Goal: Register for event/course

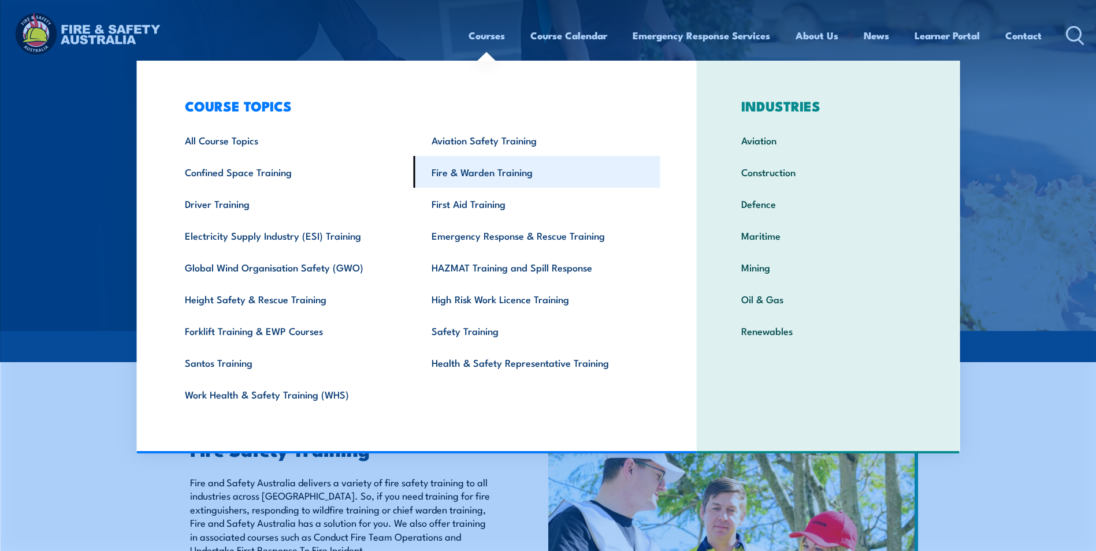
click at [493, 174] on link "Fire & Warden Training" at bounding box center [537, 172] width 247 height 32
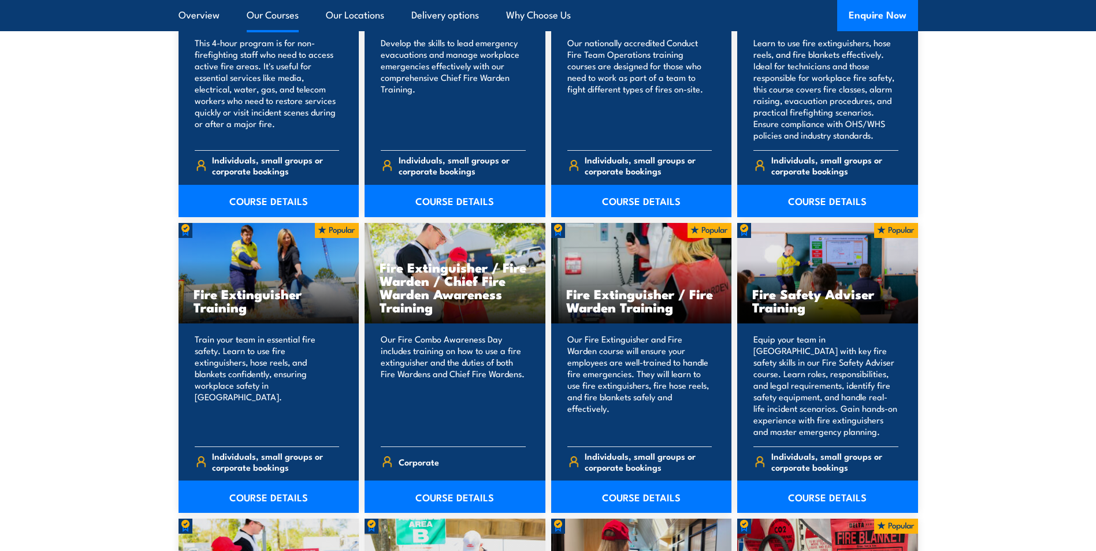
scroll to position [1097, 0]
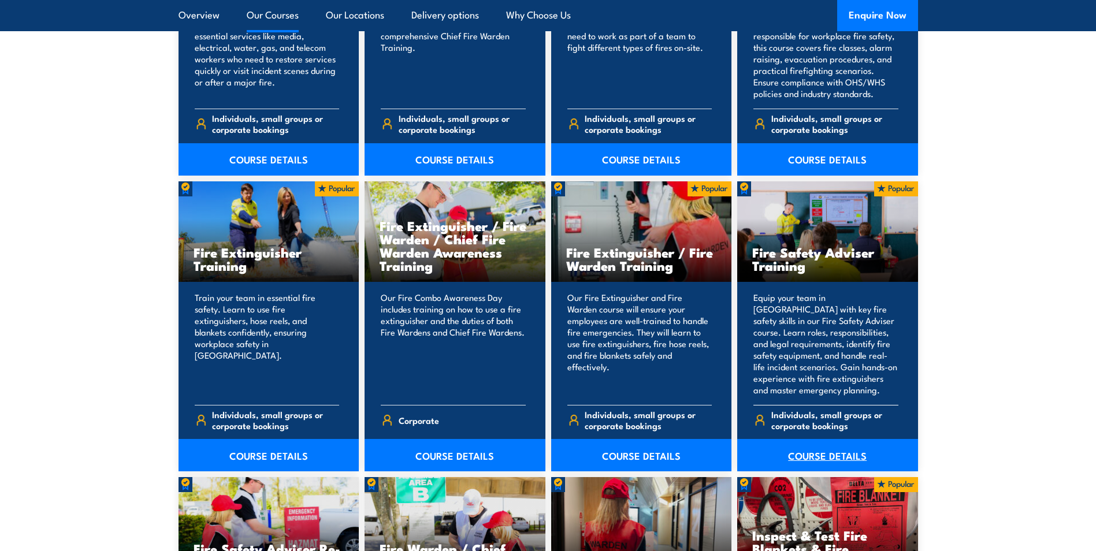
click at [816, 455] on link "COURSE DETAILS" at bounding box center [827, 455] width 181 height 32
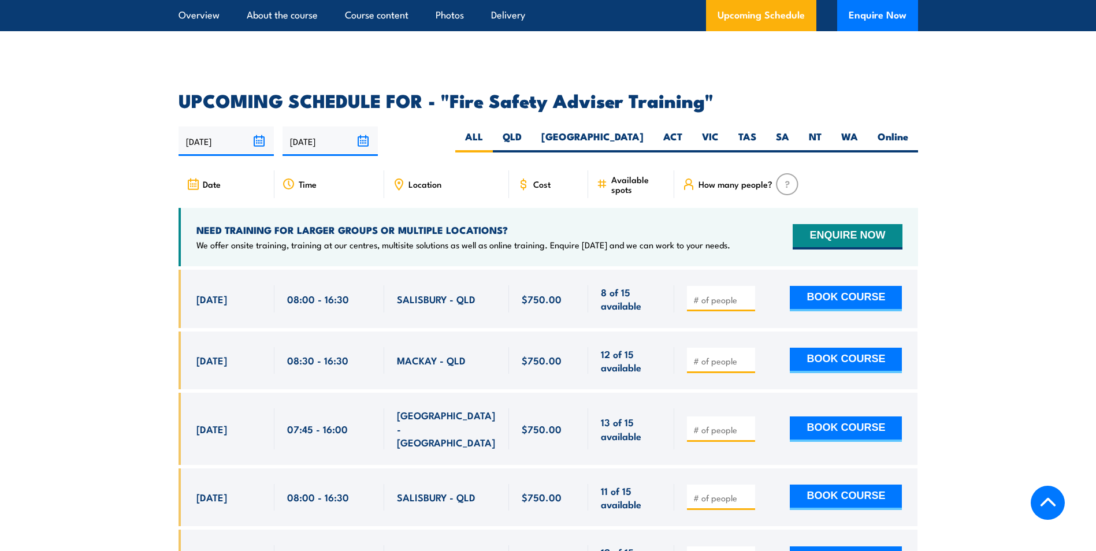
scroll to position [1790, 0]
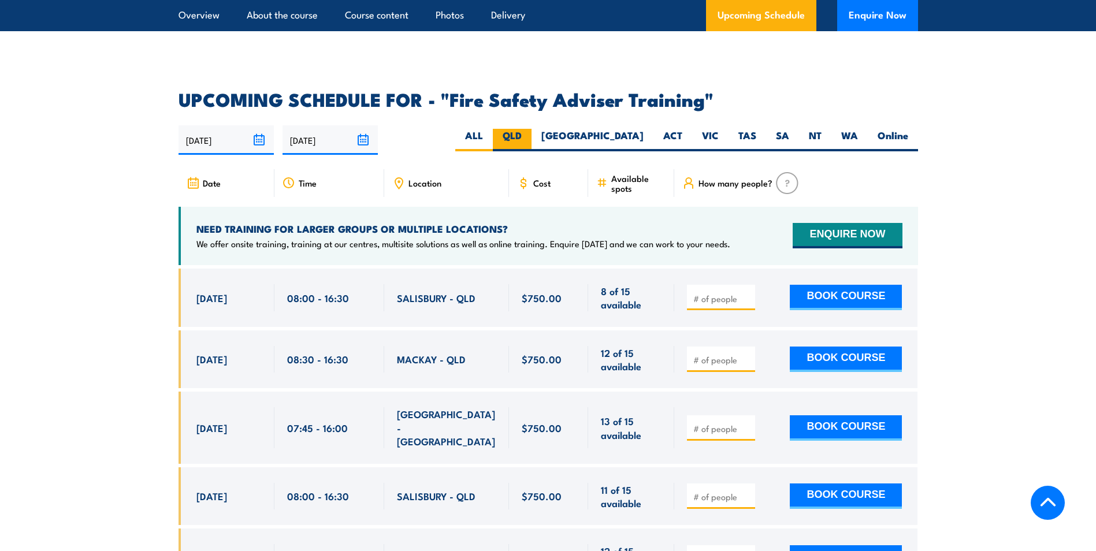
click at [531, 144] on label "QLD" at bounding box center [512, 140] width 39 height 23
click at [529, 136] on input "QLD" at bounding box center [526, 133] width 8 height 8
radio input "true"
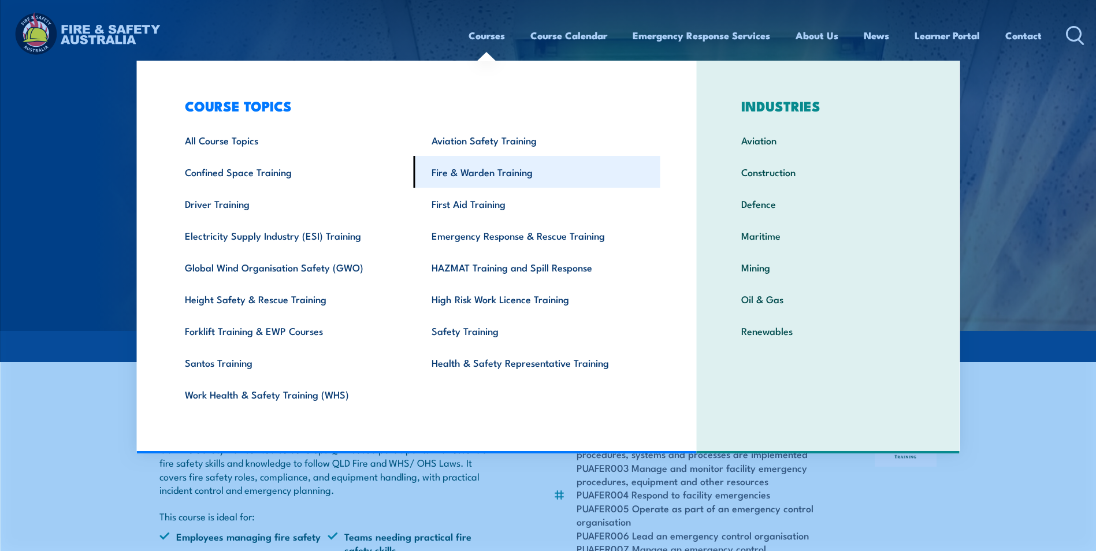
click at [486, 171] on link "Fire & Warden Training" at bounding box center [537, 172] width 247 height 32
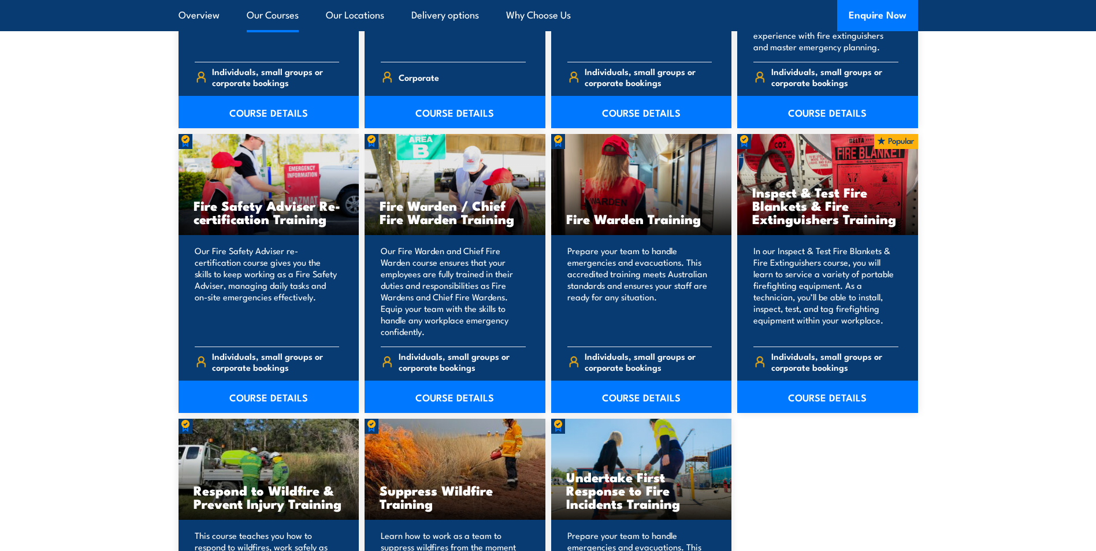
scroll to position [1444, 0]
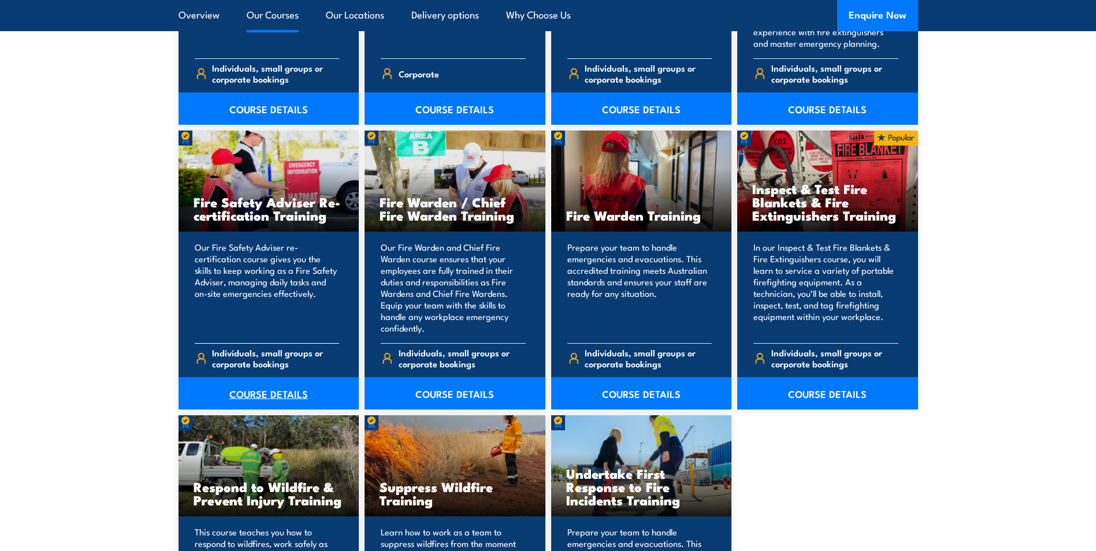
click at [269, 388] on link "COURSE DETAILS" at bounding box center [268, 393] width 181 height 32
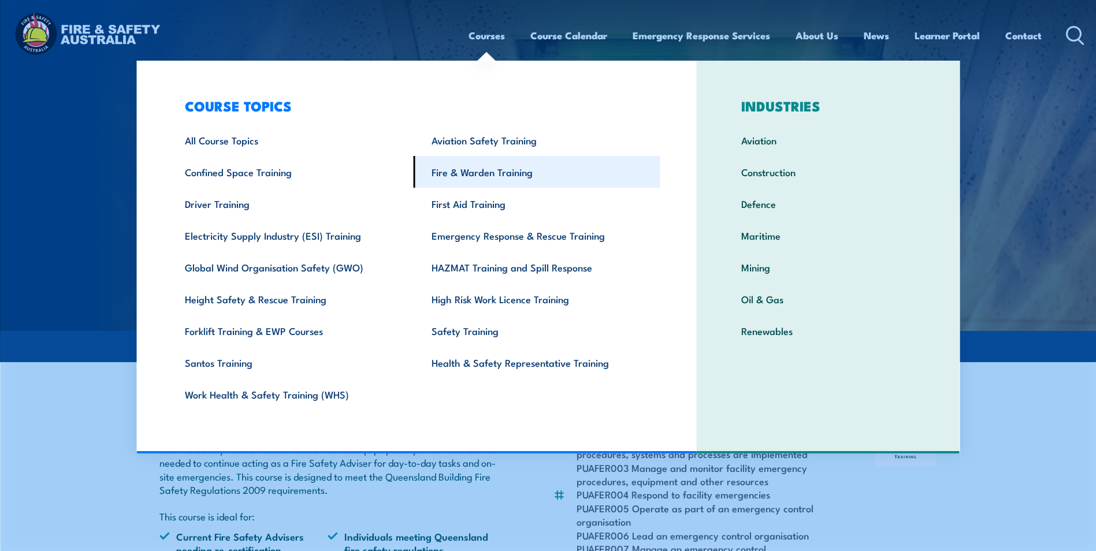
click at [473, 173] on link "Fire & Warden Training" at bounding box center [537, 172] width 247 height 32
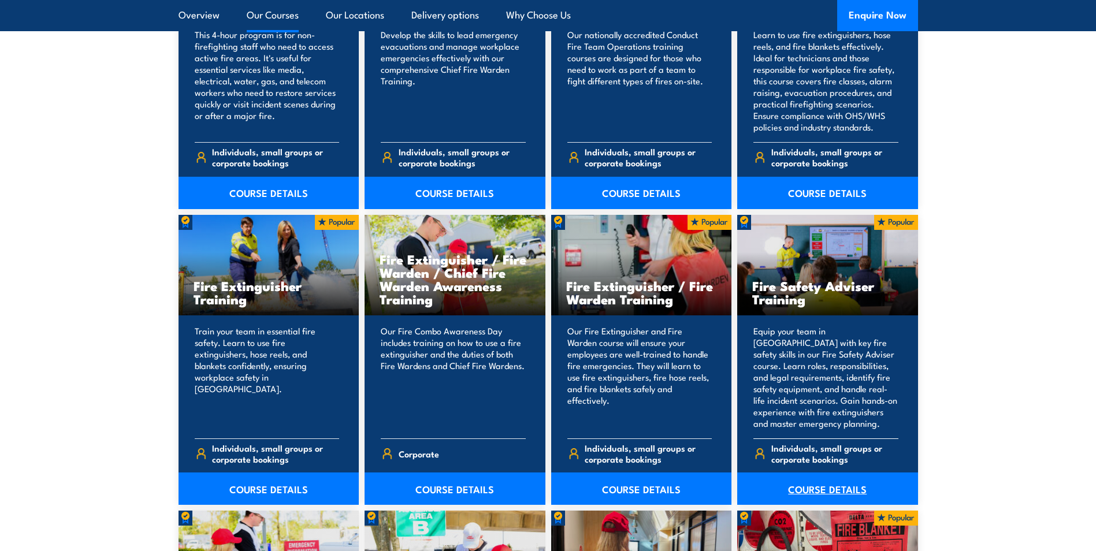
scroll to position [1097, 0]
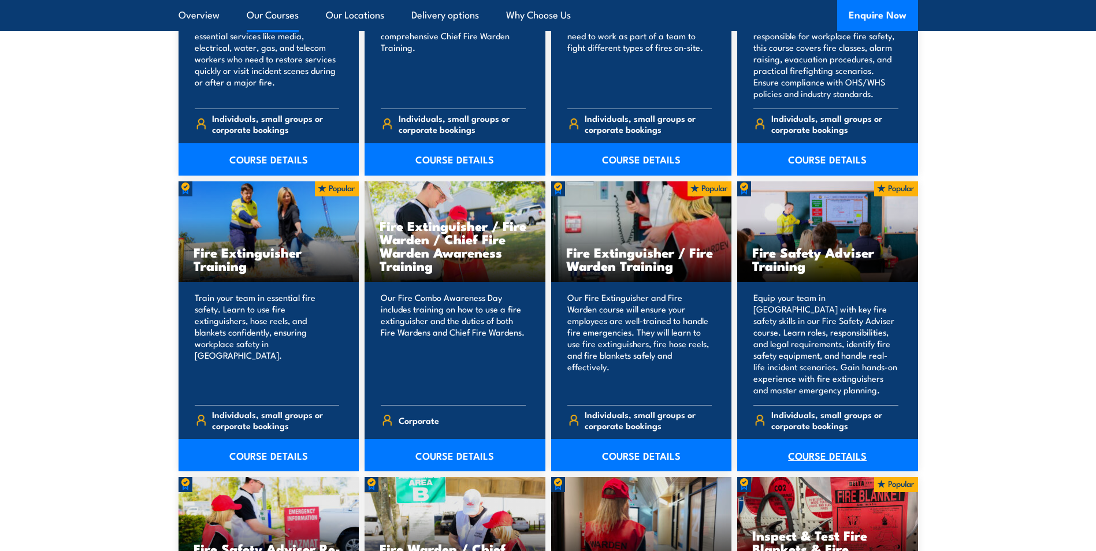
click at [810, 456] on link "COURSE DETAILS" at bounding box center [827, 455] width 181 height 32
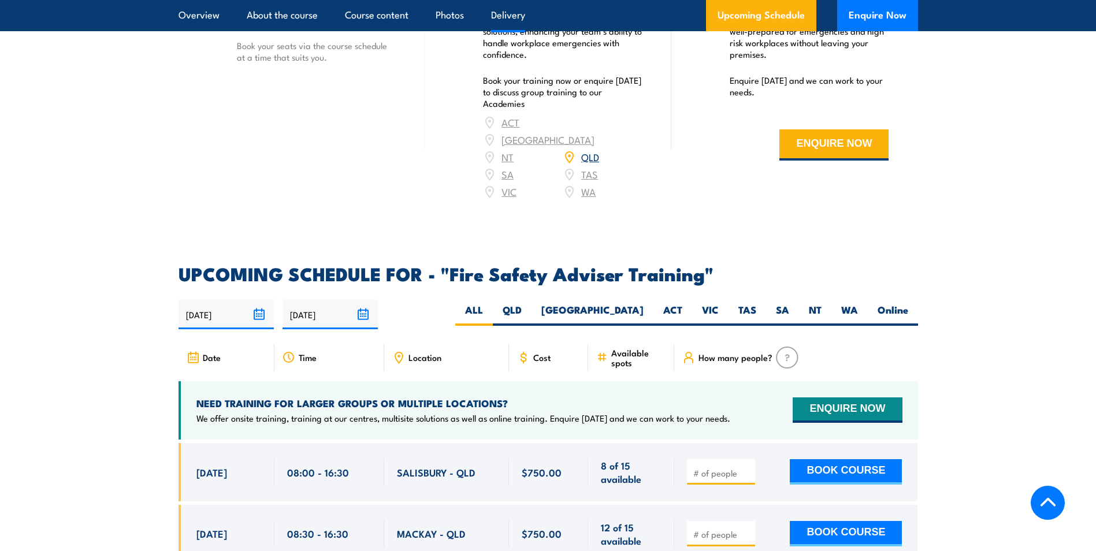
scroll to position [1617, 0]
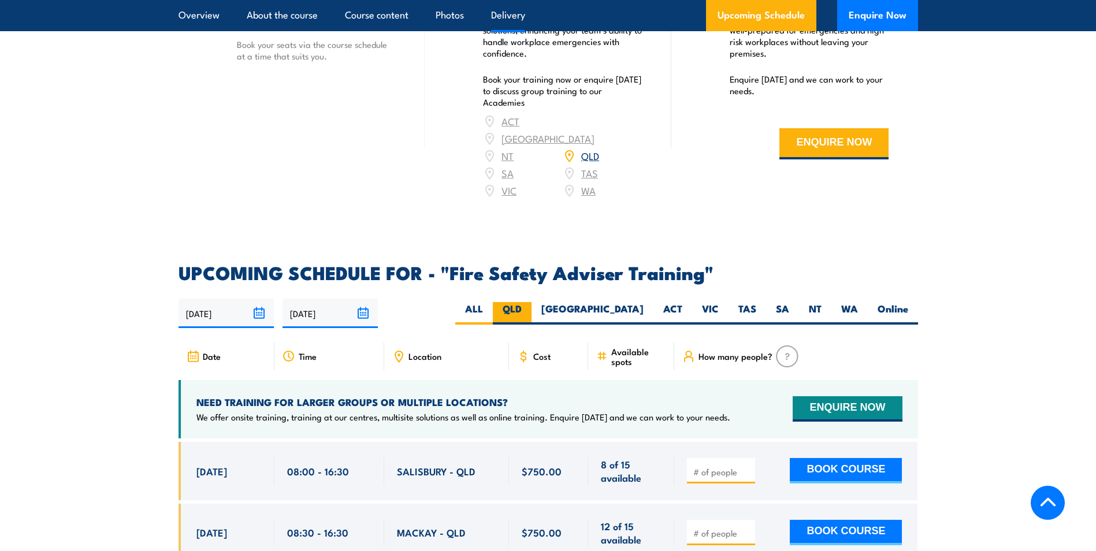
click at [531, 321] on label "QLD" at bounding box center [512, 313] width 39 height 23
click at [529, 310] on input "QLD" at bounding box center [526, 306] width 8 height 8
radio input "true"
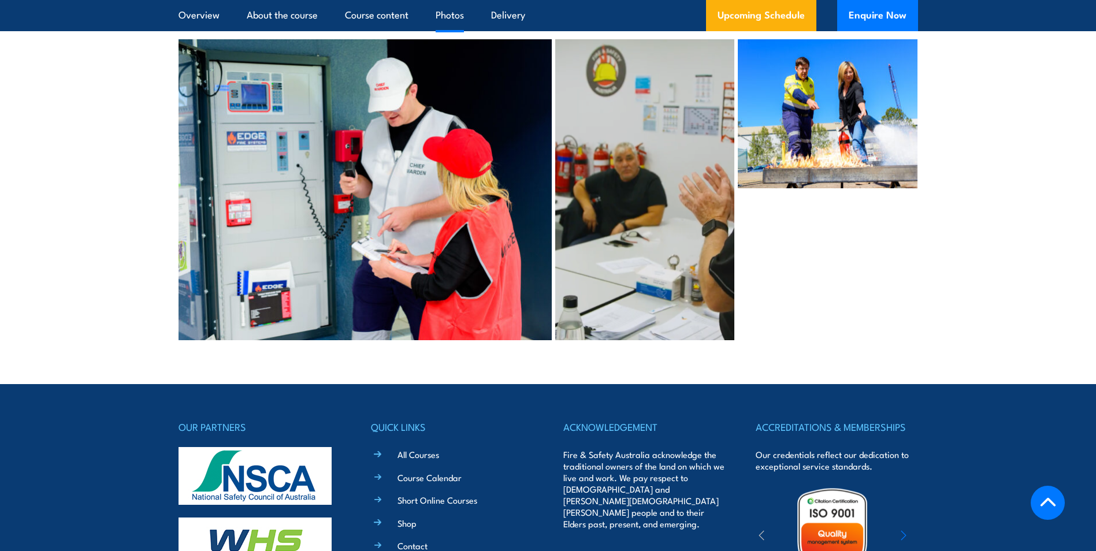
scroll to position [3511, 0]
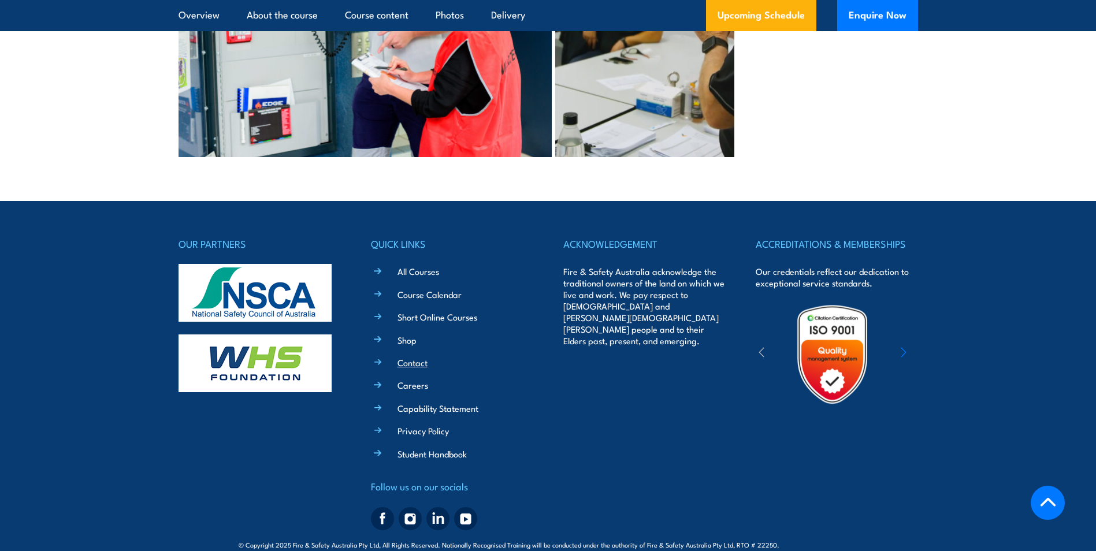
click at [406, 356] on link "Contact" at bounding box center [412, 362] width 30 height 12
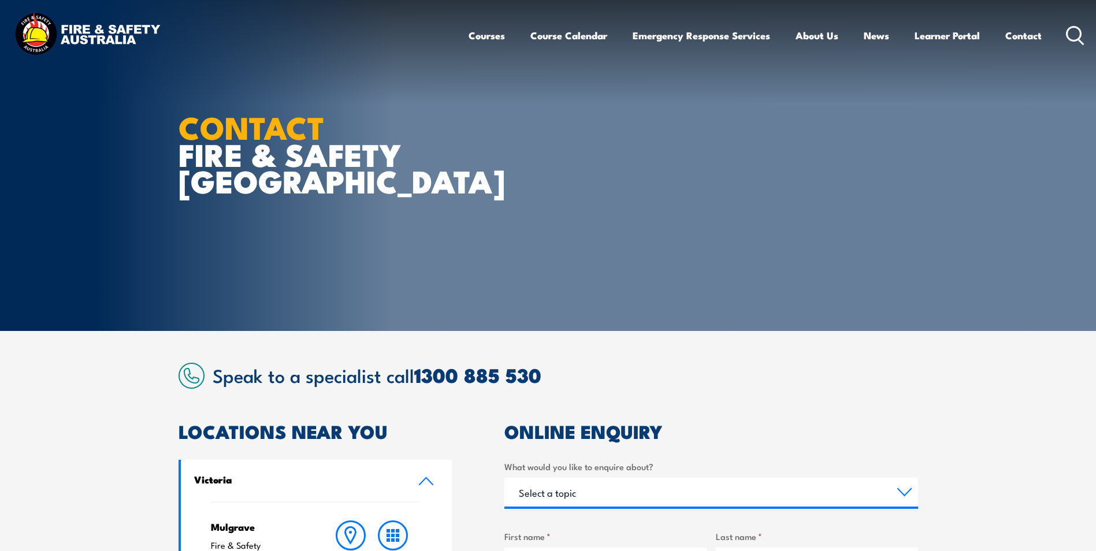
click at [569, 36] on link "Course Calendar" at bounding box center [568, 35] width 77 height 31
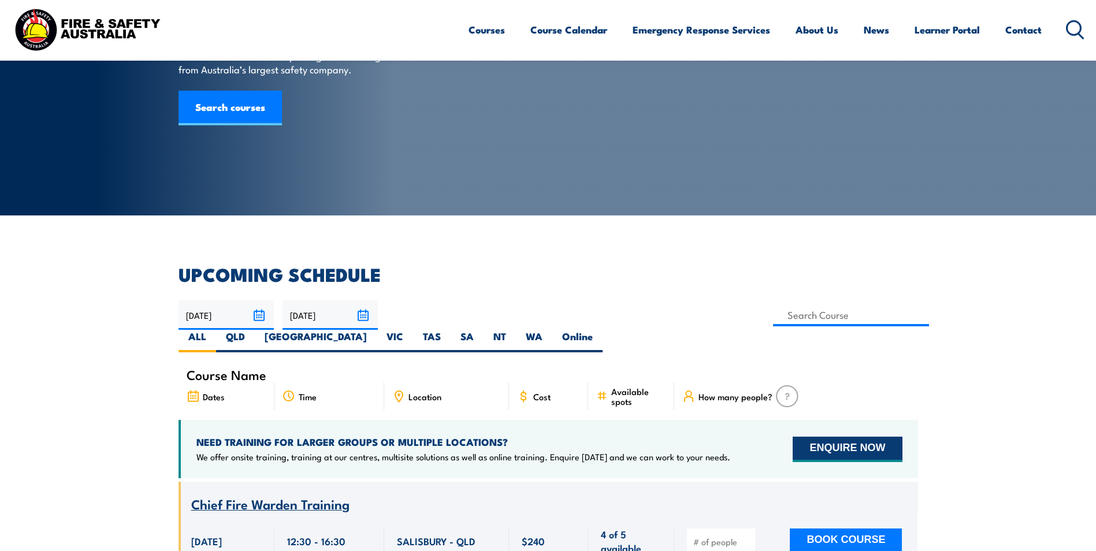
click at [255, 330] on label "QLD" at bounding box center [235, 341] width 39 height 23
click at [252, 330] on input "QLD" at bounding box center [249, 334] width 8 height 8
radio input "true"
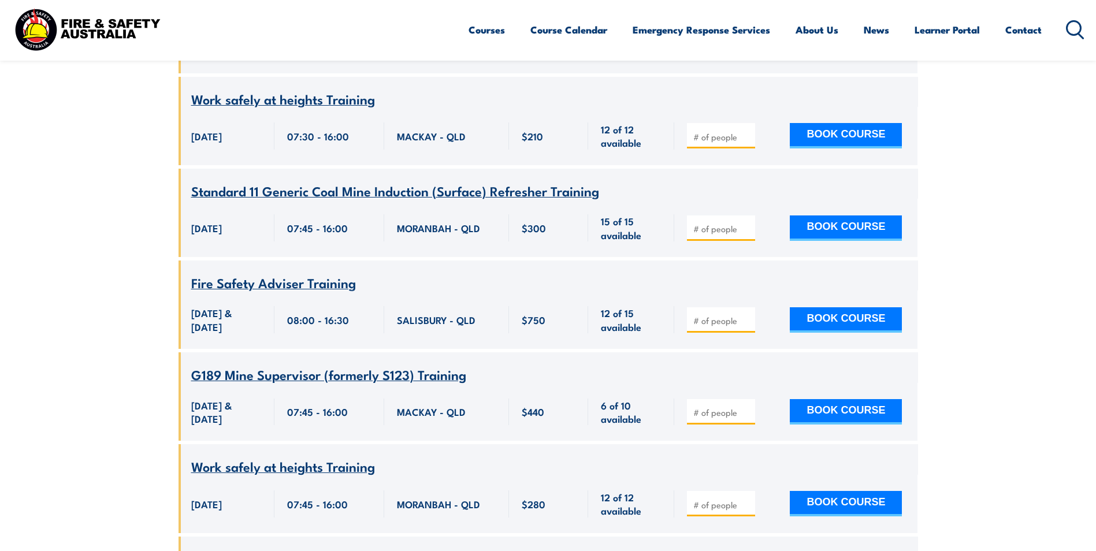
scroll to position [12799, 0]
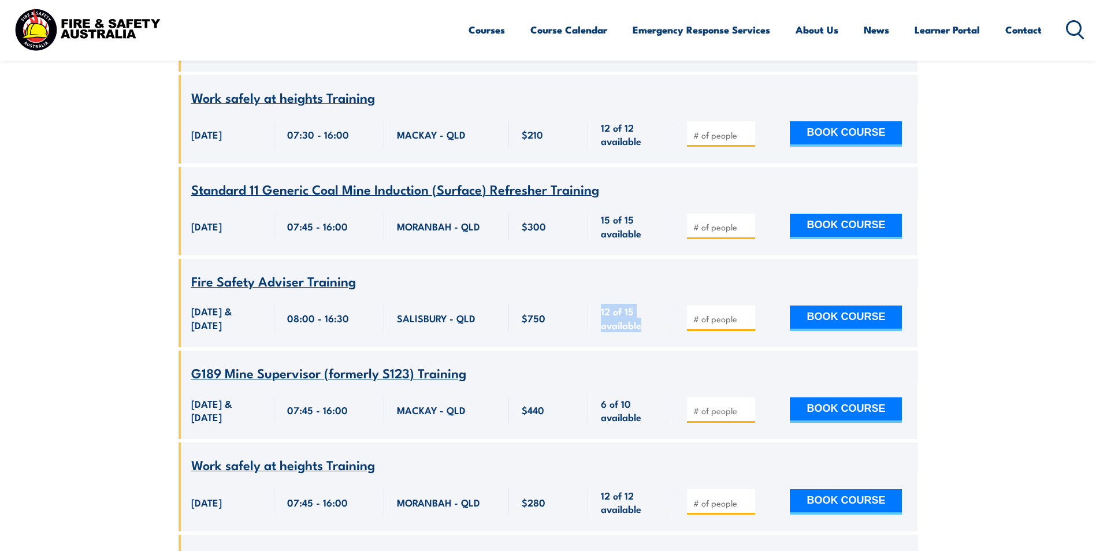
drag, startPoint x: 641, startPoint y: 372, endPoint x: 595, endPoint y: 358, distance: 47.3
click at [595, 347] on div "12 of 15 available" at bounding box center [631, 318] width 86 height 58
drag, startPoint x: 598, startPoint y: 361, endPoint x: 646, endPoint y: 363, distance: 48.0
click at [646, 332] on span "12 of 15 available" at bounding box center [631, 317] width 61 height 27
drag, startPoint x: 601, startPoint y: 357, endPoint x: 642, endPoint y: 374, distance: 43.8
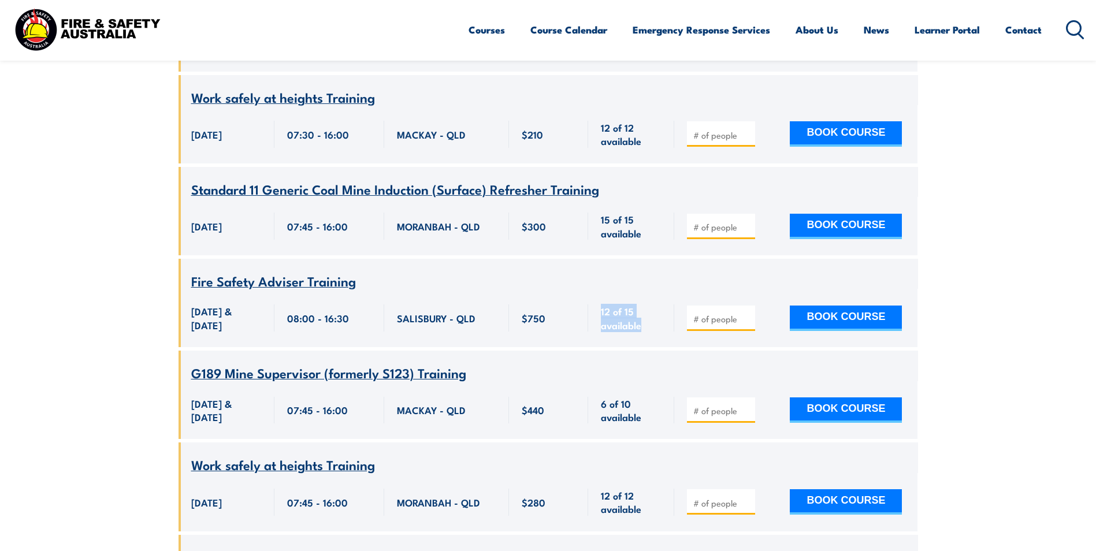
click at [642, 332] on span "12 of 15 available" at bounding box center [631, 317] width 61 height 27
drag, startPoint x: 643, startPoint y: 375, endPoint x: 658, endPoint y: 385, distance: 17.5
click at [658, 347] on div "12 of 15 available" at bounding box center [631, 318] width 86 height 58
click at [648, 332] on span "12 of 15 available" at bounding box center [631, 317] width 61 height 27
click at [621, 332] on span "12 of 15 available" at bounding box center [631, 317] width 61 height 27
